Goal: Transaction & Acquisition: Download file/media

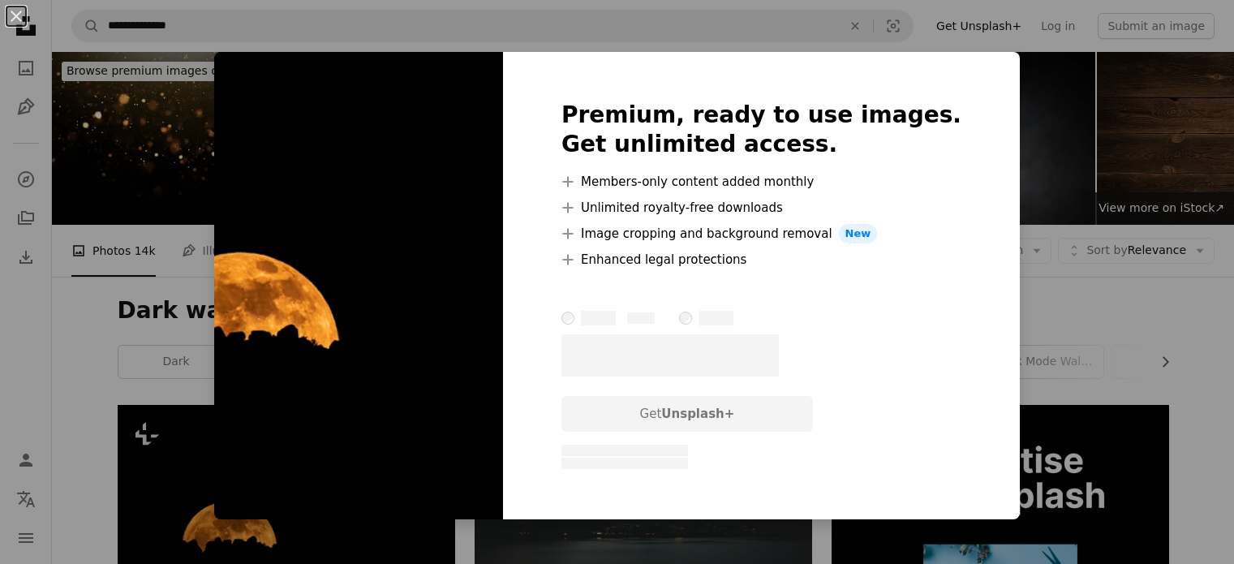
scroll to position [243, 0]
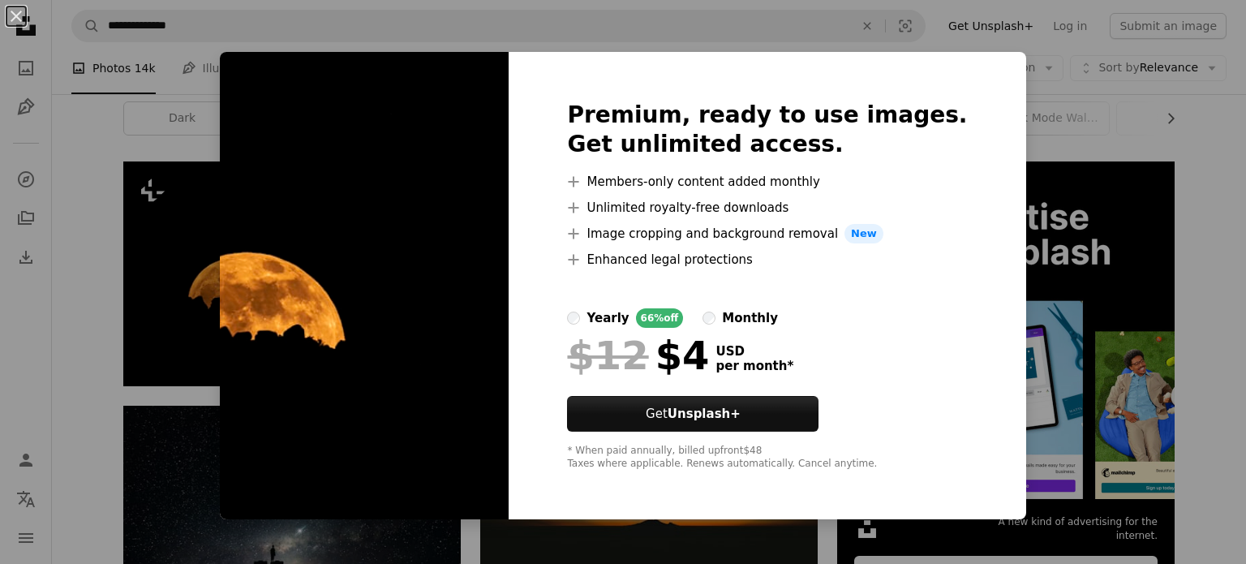
click at [898, 350] on div "$12 $4 USD per month *" at bounding box center [767, 355] width 400 height 42
click at [914, 92] on div "Premium, ready to use images. Get unlimited access. A plus sign Members-only co…" at bounding box center [767, 285] width 517 height 467
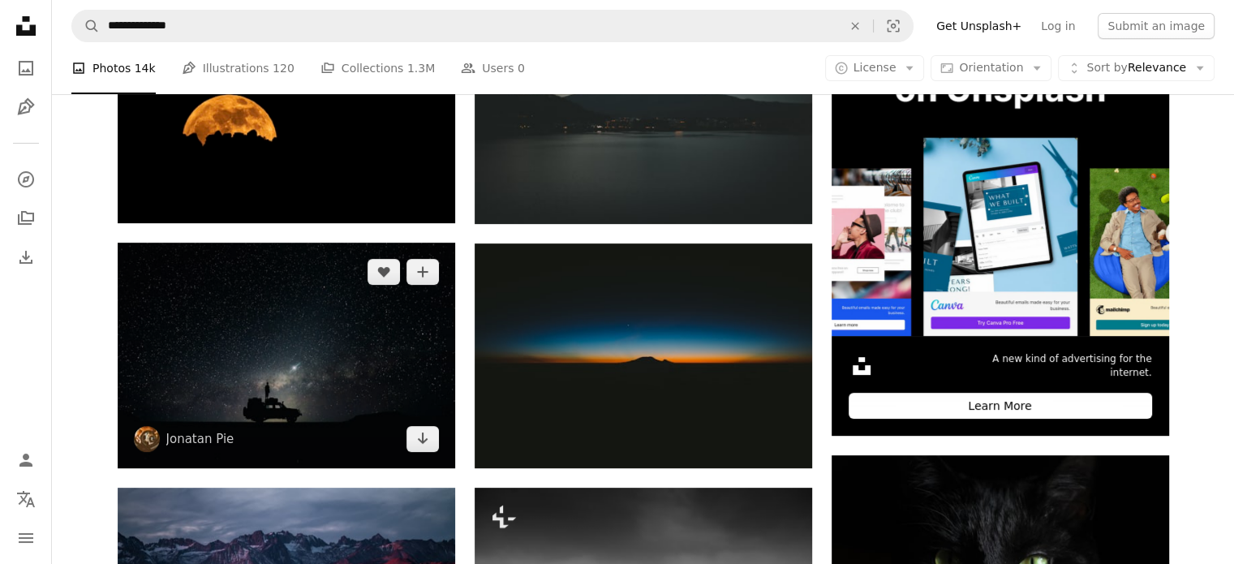
scroll to position [406, 0]
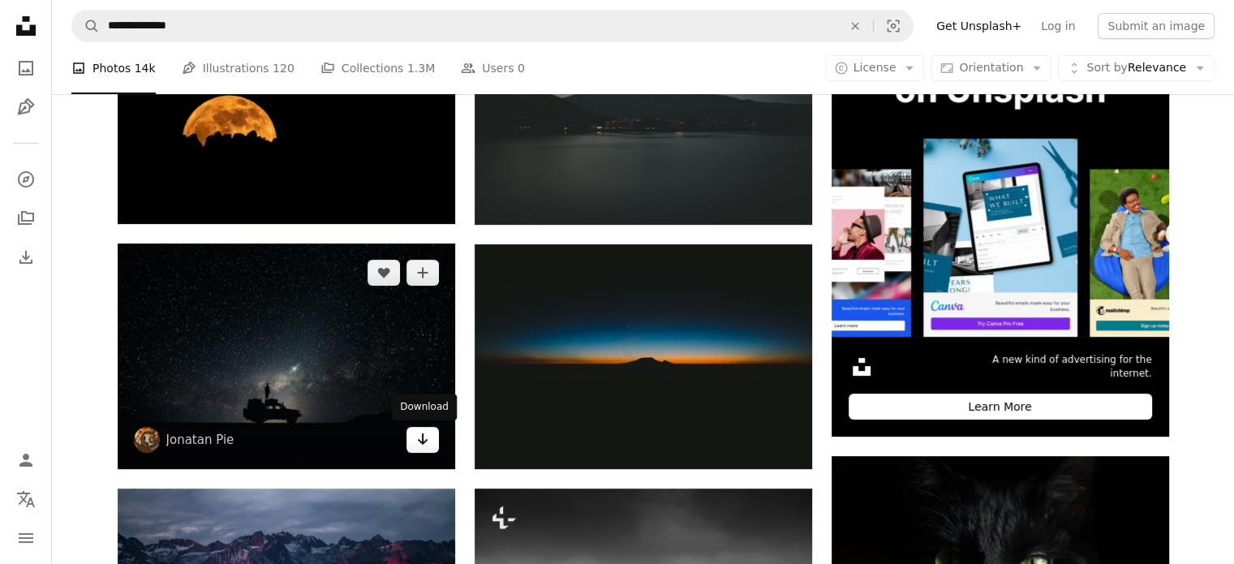
click at [424, 443] on icon "Arrow pointing down" at bounding box center [422, 438] width 13 height 19
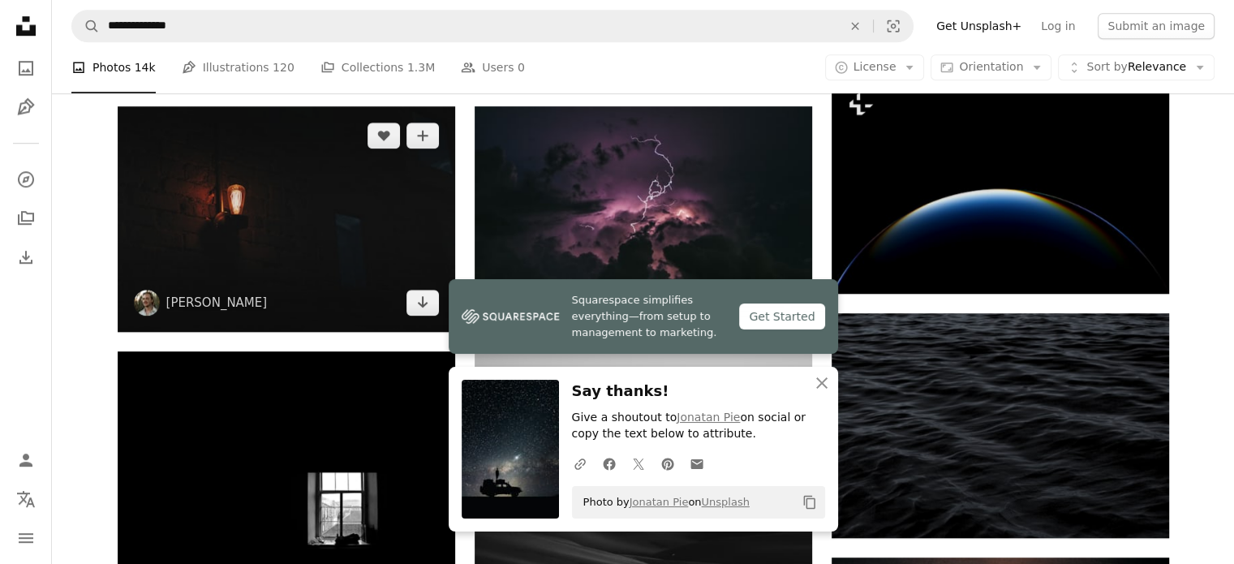
scroll to position [1298, 0]
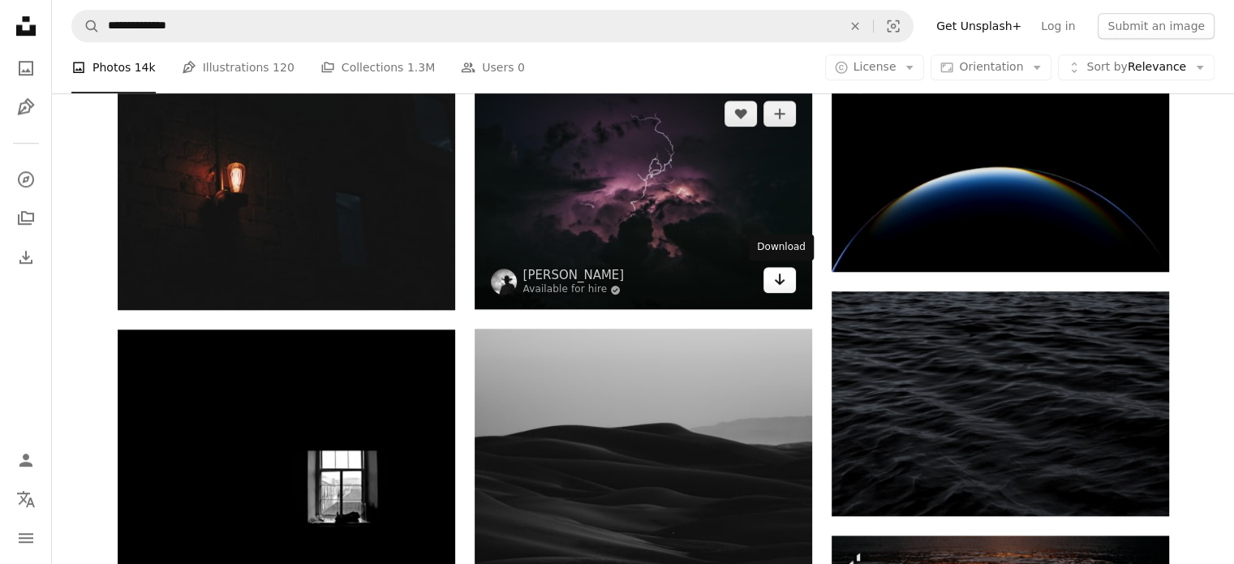
click at [777, 280] on icon "Arrow pointing down" at bounding box center [779, 278] width 13 height 19
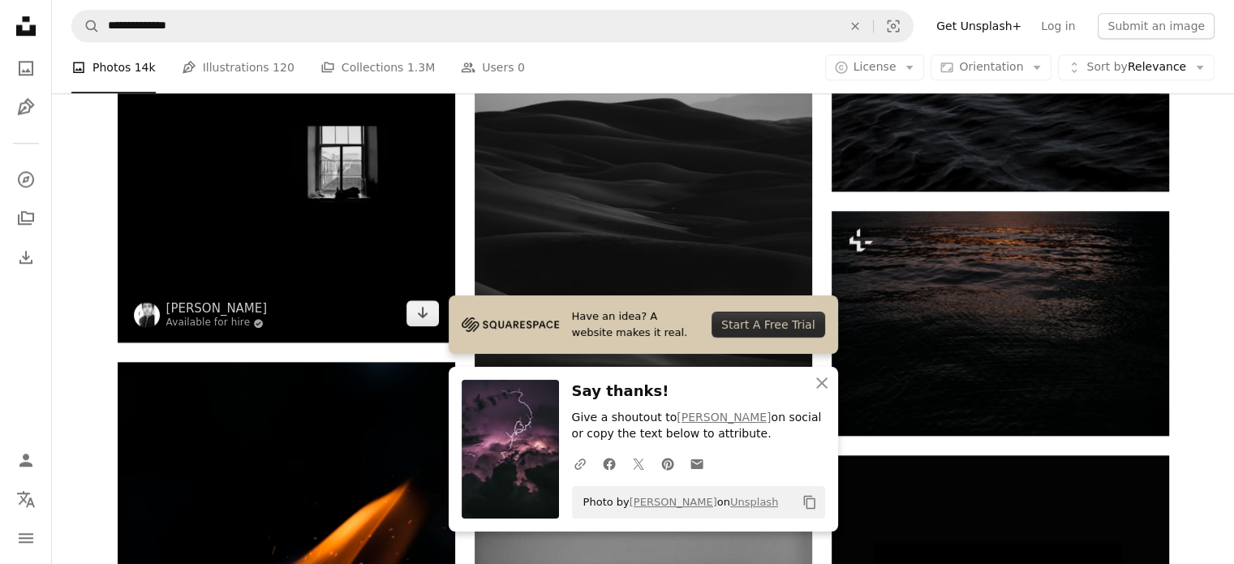
scroll to position [1623, 0]
click at [419, 312] on icon "Arrow pointing down" at bounding box center [422, 312] width 13 height 19
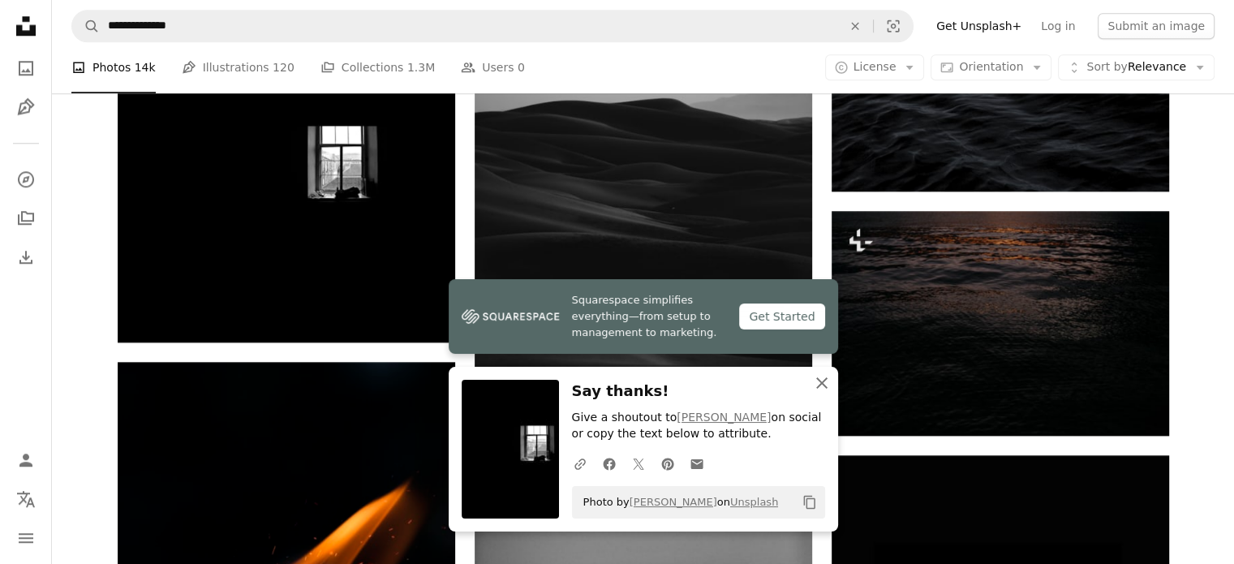
click at [823, 376] on icon "An X shape" at bounding box center [821, 382] width 19 height 19
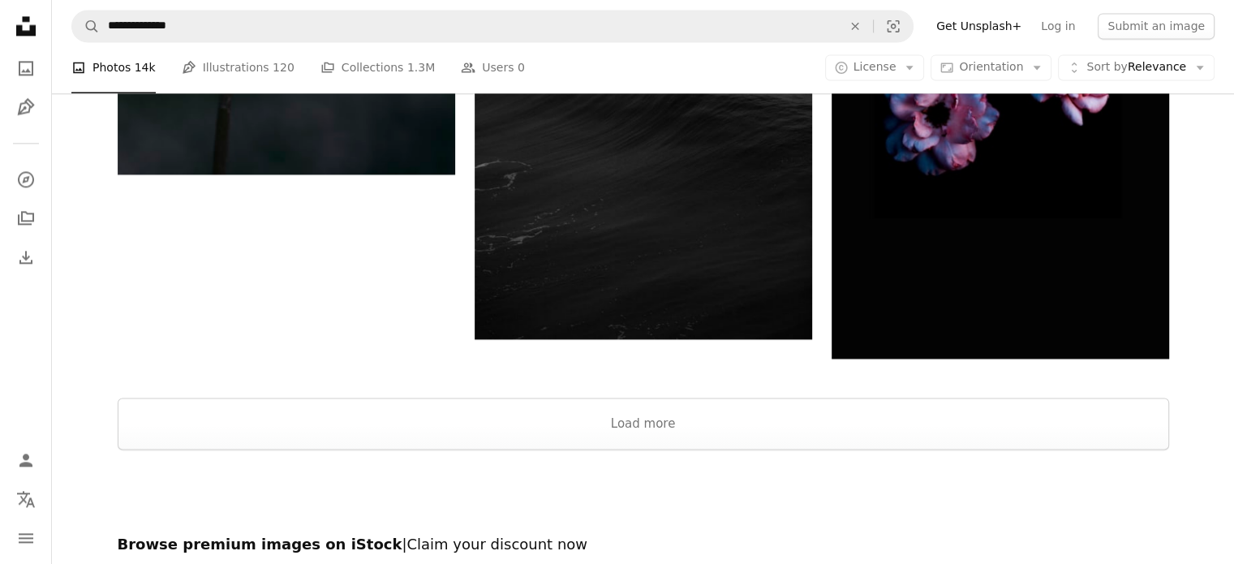
scroll to position [2292, 0]
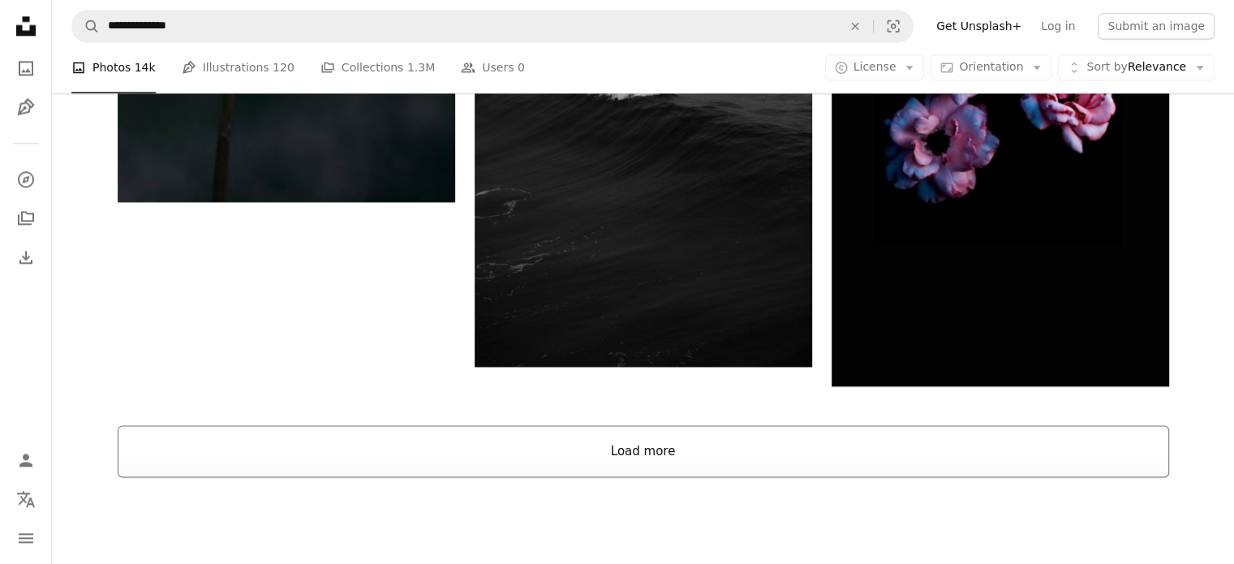
click at [632, 445] on button "Load more" at bounding box center [644, 451] width 1052 height 52
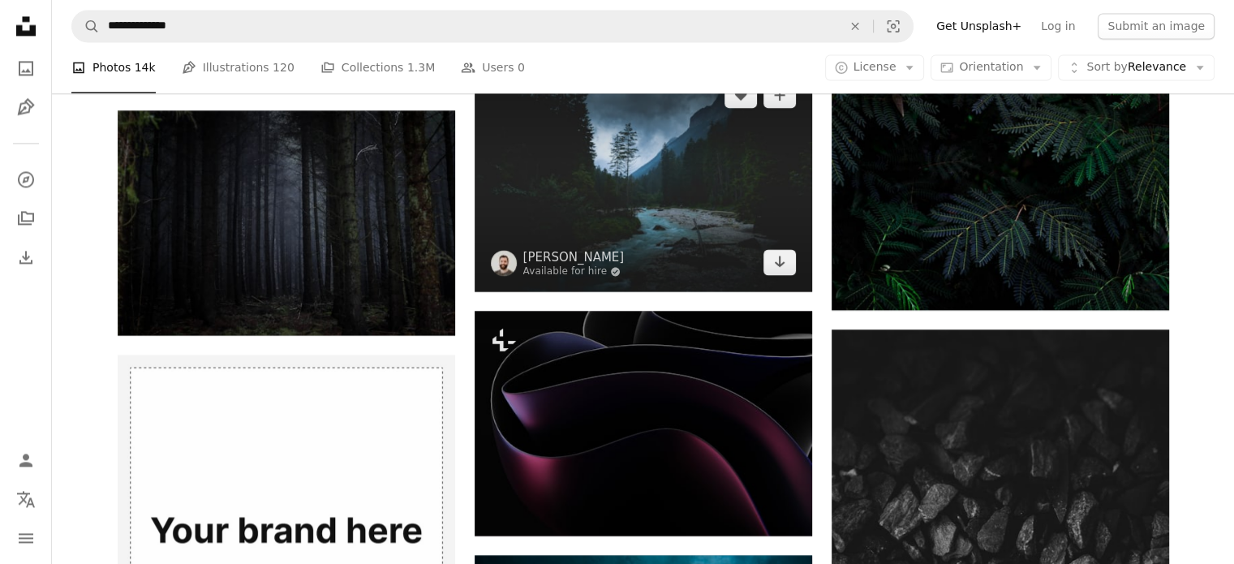
scroll to position [2617, 0]
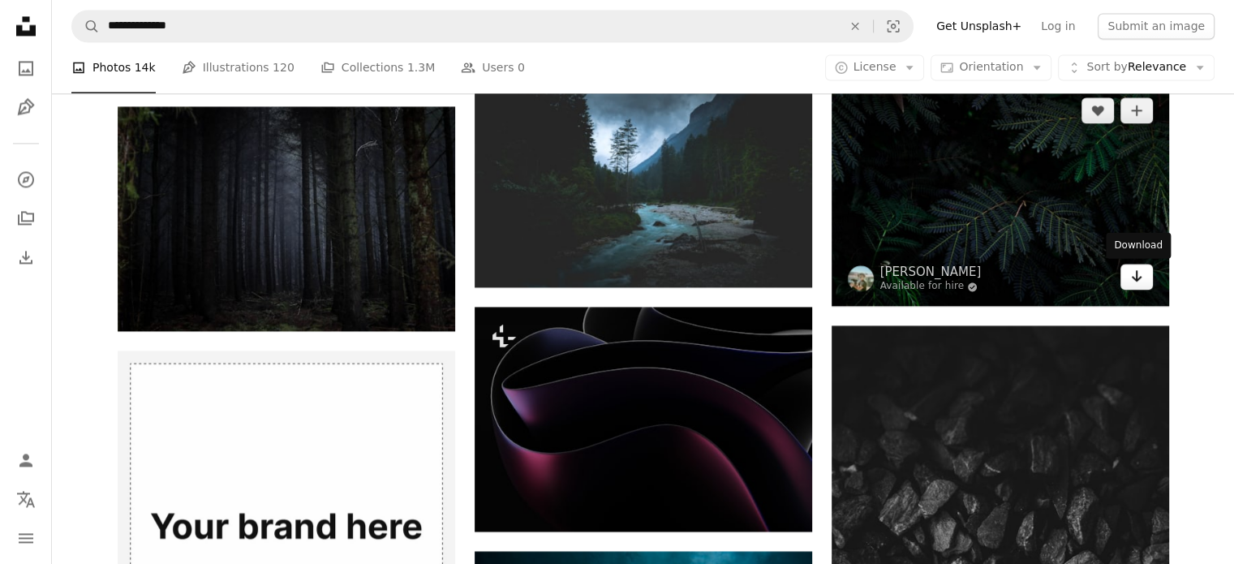
click at [1132, 276] on icon "Download" at bounding box center [1136, 275] width 11 height 11
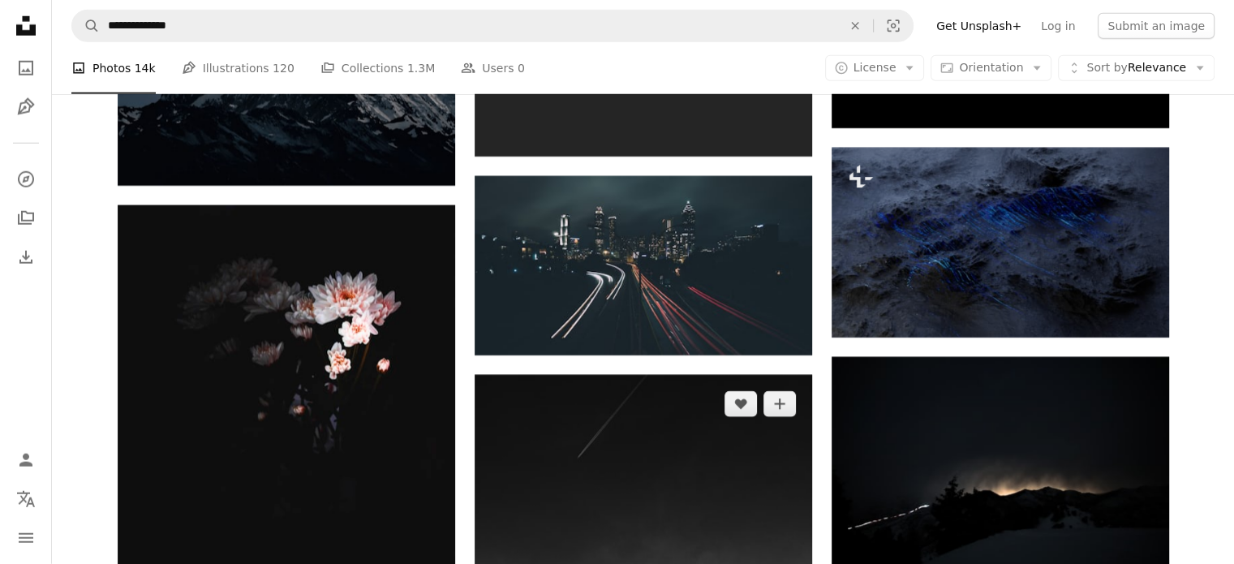
scroll to position [4564, 0]
